Goal: Task Accomplishment & Management: Manage account settings

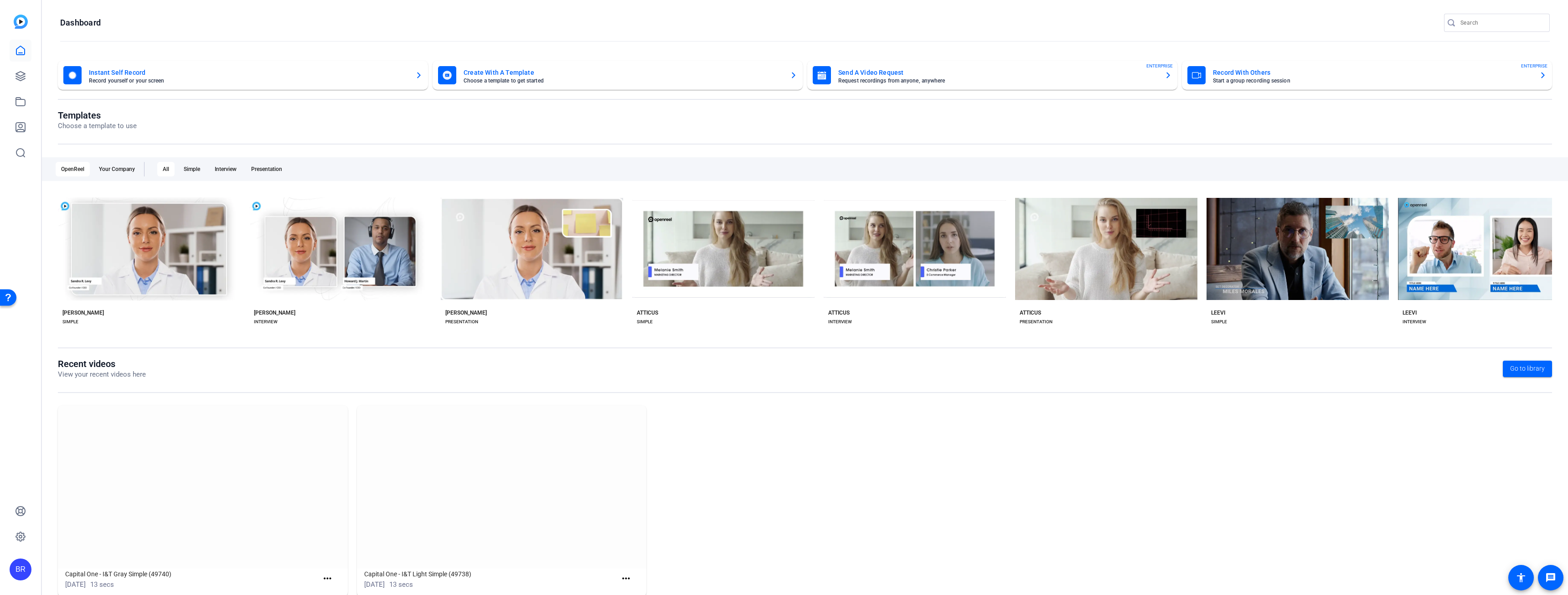
click at [24, 567] on div "BR" at bounding box center [20, 568] width 22 height 22
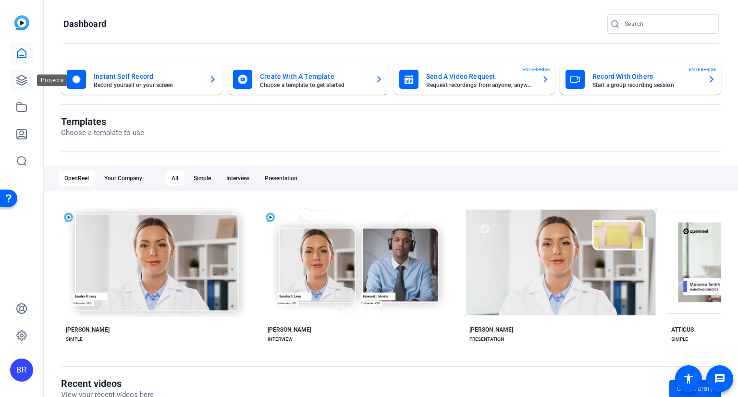
click at [26, 75] on icon at bounding box center [22, 80] width 12 height 12
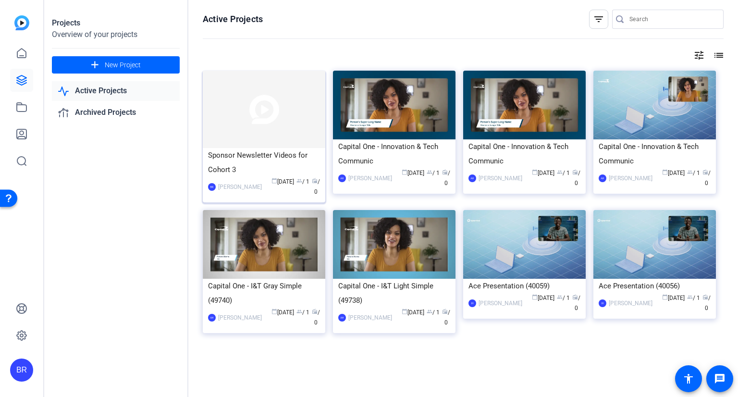
click at [297, 144] on img at bounding box center [264, 109] width 122 height 77
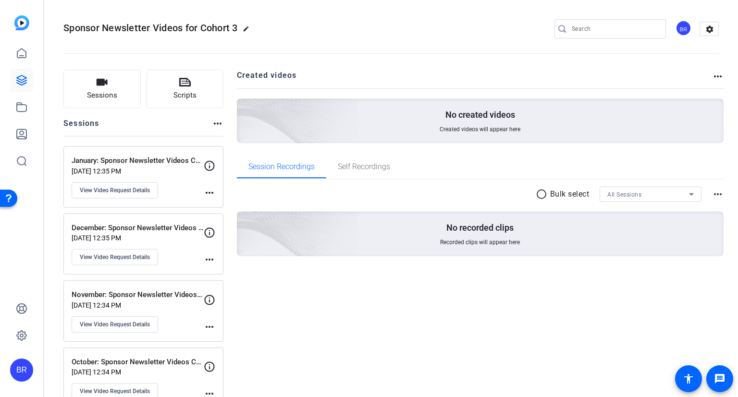
click at [678, 28] on div "BR" at bounding box center [683, 28] width 16 height 16
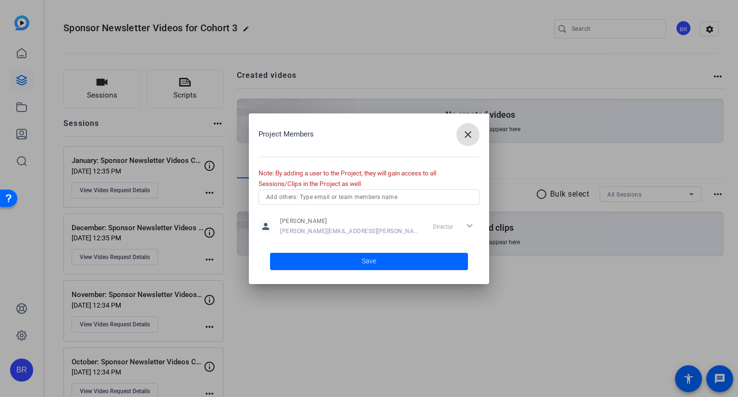
click at [381, 194] on input "text" at bounding box center [369, 197] width 206 height 12
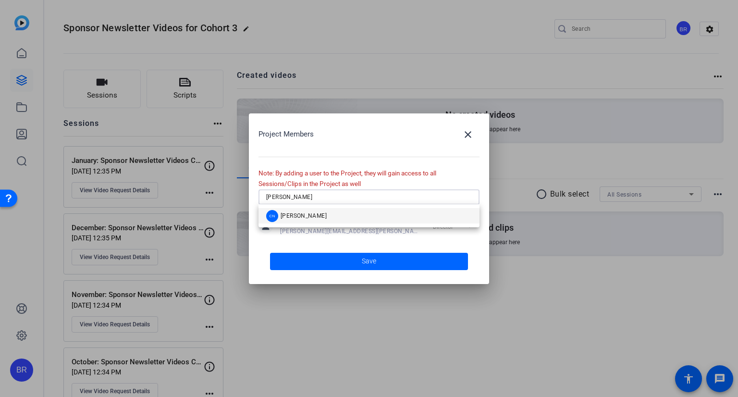
type input "[PERSON_NAME]"
click at [386, 214] on mat-option "CN [PERSON_NAME]" at bounding box center [368, 215] width 221 height 15
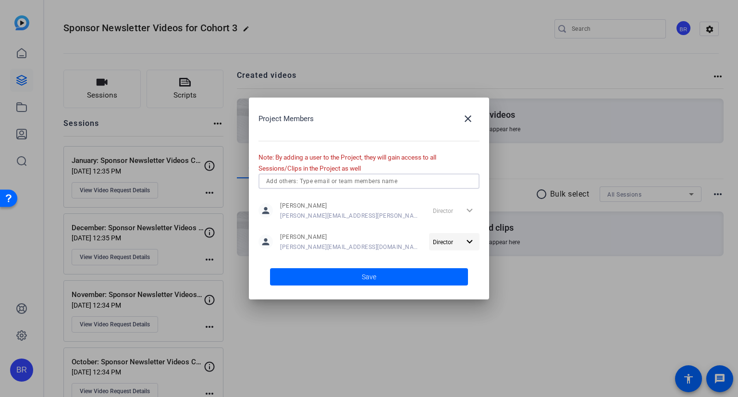
click at [465, 242] on mat-icon "expand_more" at bounding box center [469, 242] width 12 height 12
click at [465, 242] on div at bounding box center [369, 198] width 738 height 397
click at [418, 270] on span at bounding box center [369, 276] width 198 height 23
